Goal: Navigation & Orientation: Find specific page/section

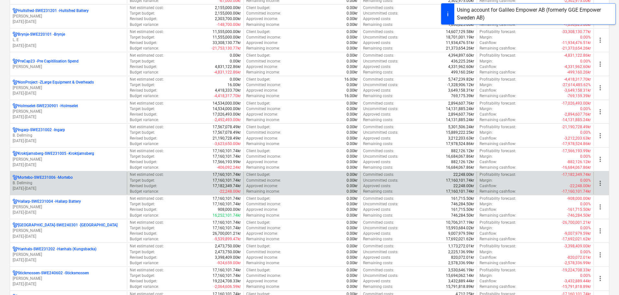
scroll to position [129, 0]
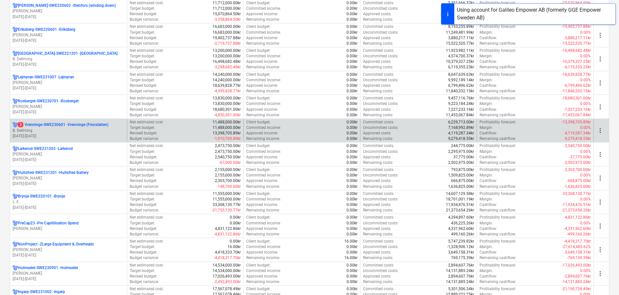
click at [60, 135] on p "[DATE] - [DATE]" at bounding box center [69, 135] width 112 height 5
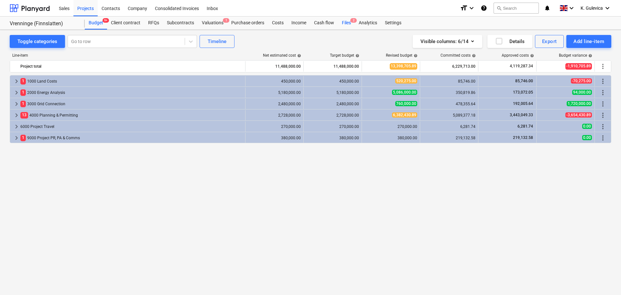
click at [346, 22] on div "Files 2" at bounding box center [346, 22] width 17 height 13
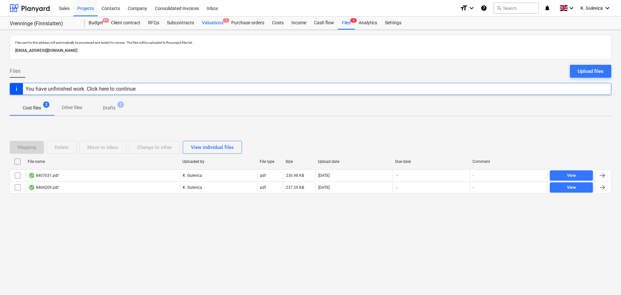
click at [214, 20] on div "Valuations 1" at bounding box center [212, 22] width 29 height 13
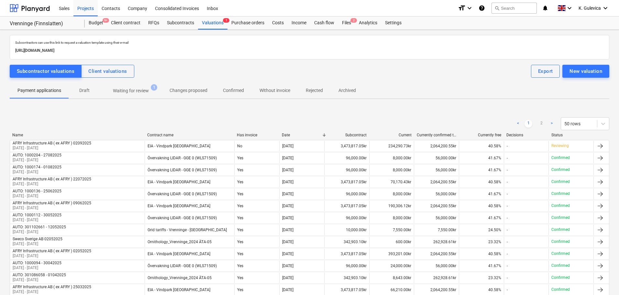
click at [122, 90] on p "Waiting for review" at bounding box center [131, 90] width 36 height 7
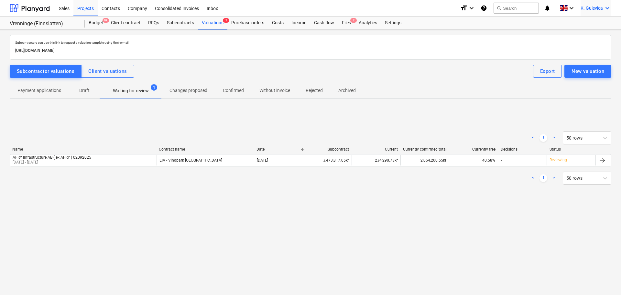
click at [594, 8] on span "K. Gulevica" at bounding box center [592, 7] width 22 height 5
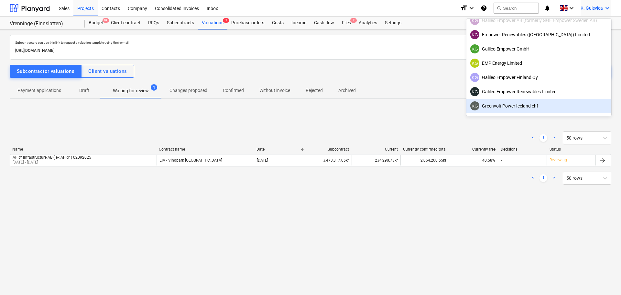
scroll to position [41, 0]
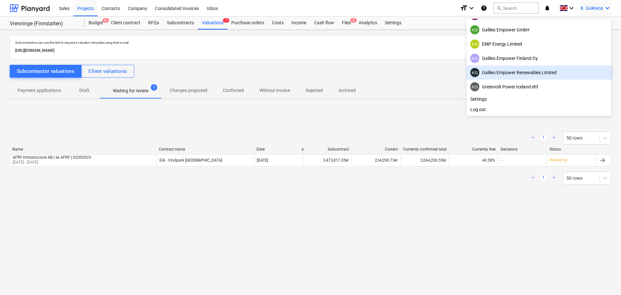
click at [501, 73] on div "KG Galileo Empower Renewables Limited" at bounding box center [538, 72] width 137 height 9
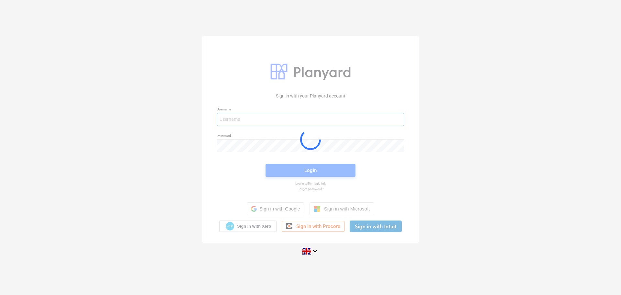
type input "[EMAIL_ADDRESS][DOMAIN_NAME]"
